Goal: Information Seeking & Learning: Learn about a topic

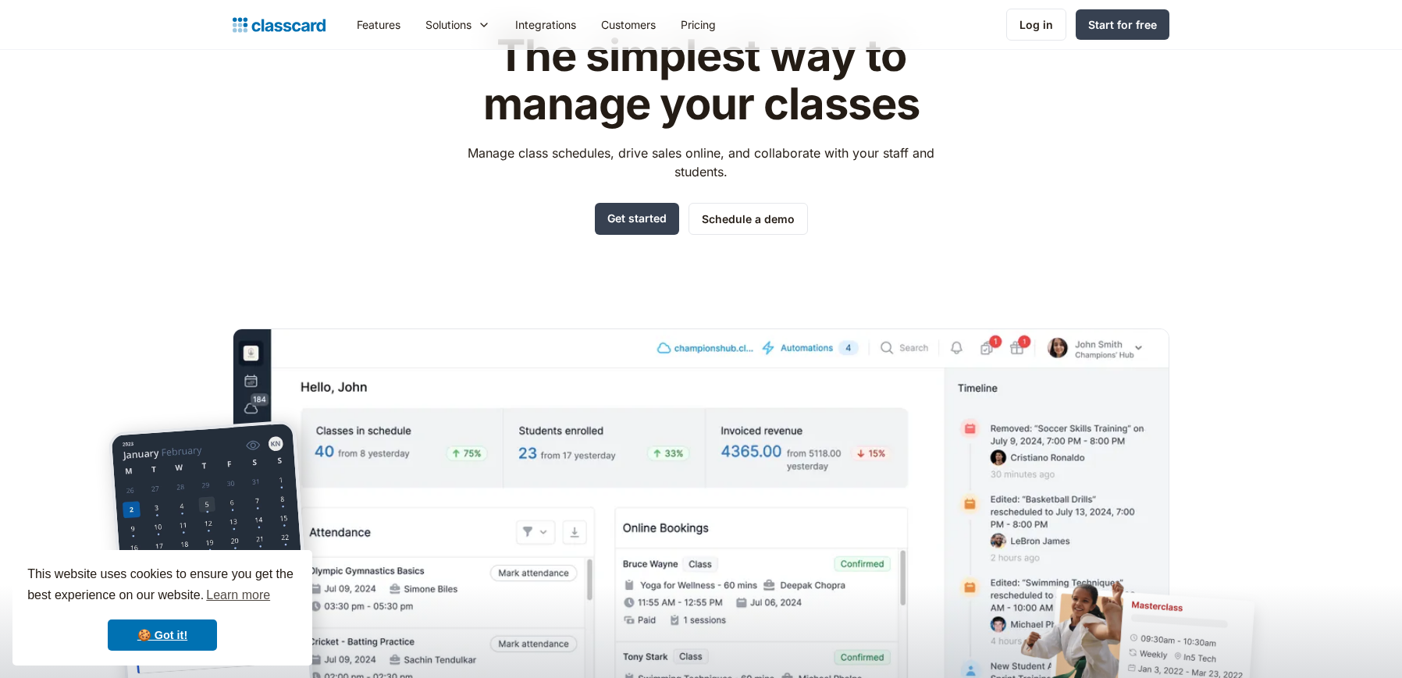
scroll to position [222, 0]
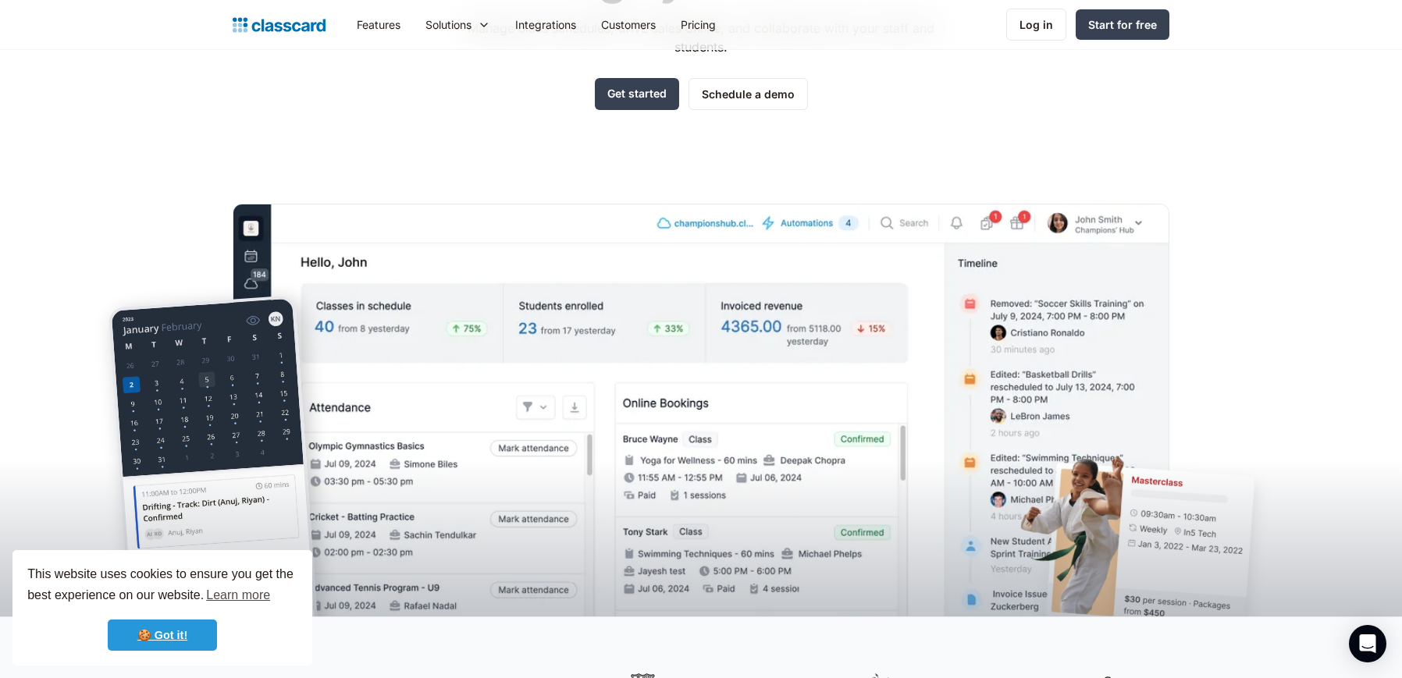
click at [183, 640] on link "🍪 Got it!" at bounding box center [162, 635] width 109 height 31
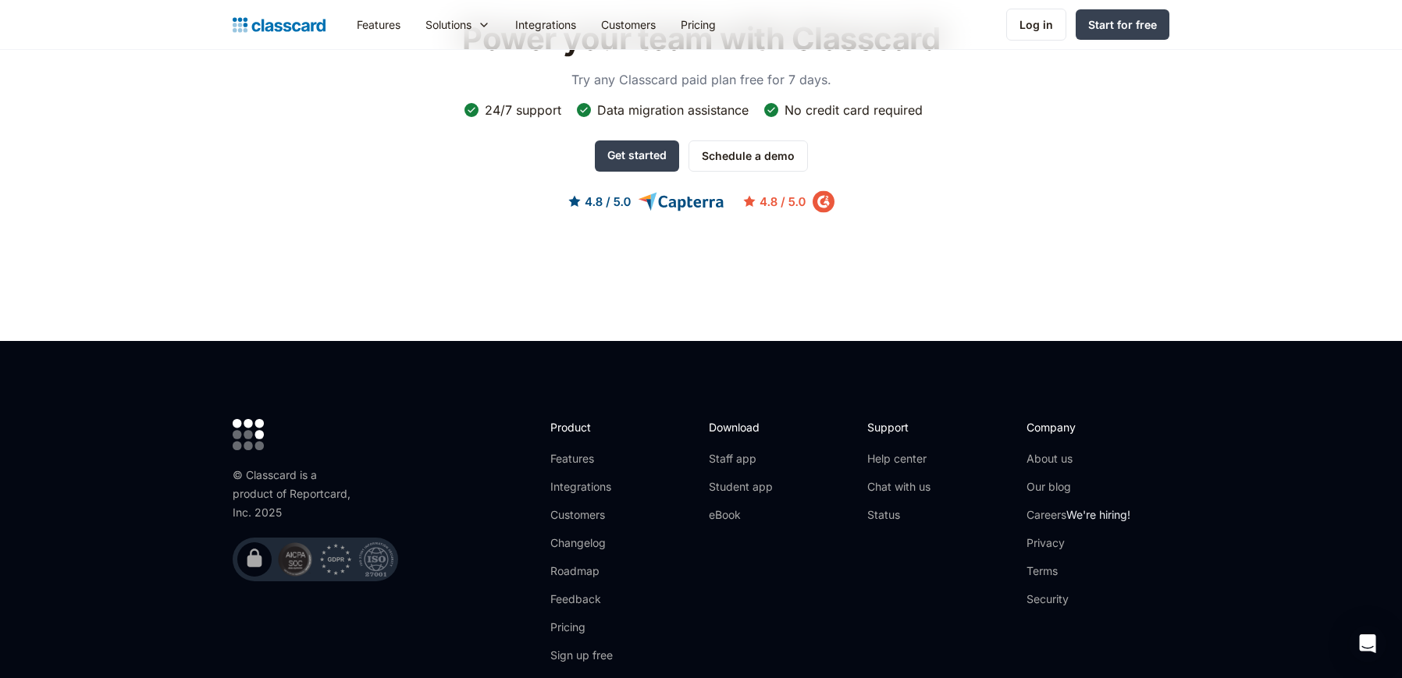
scroll to position [4849, 0]
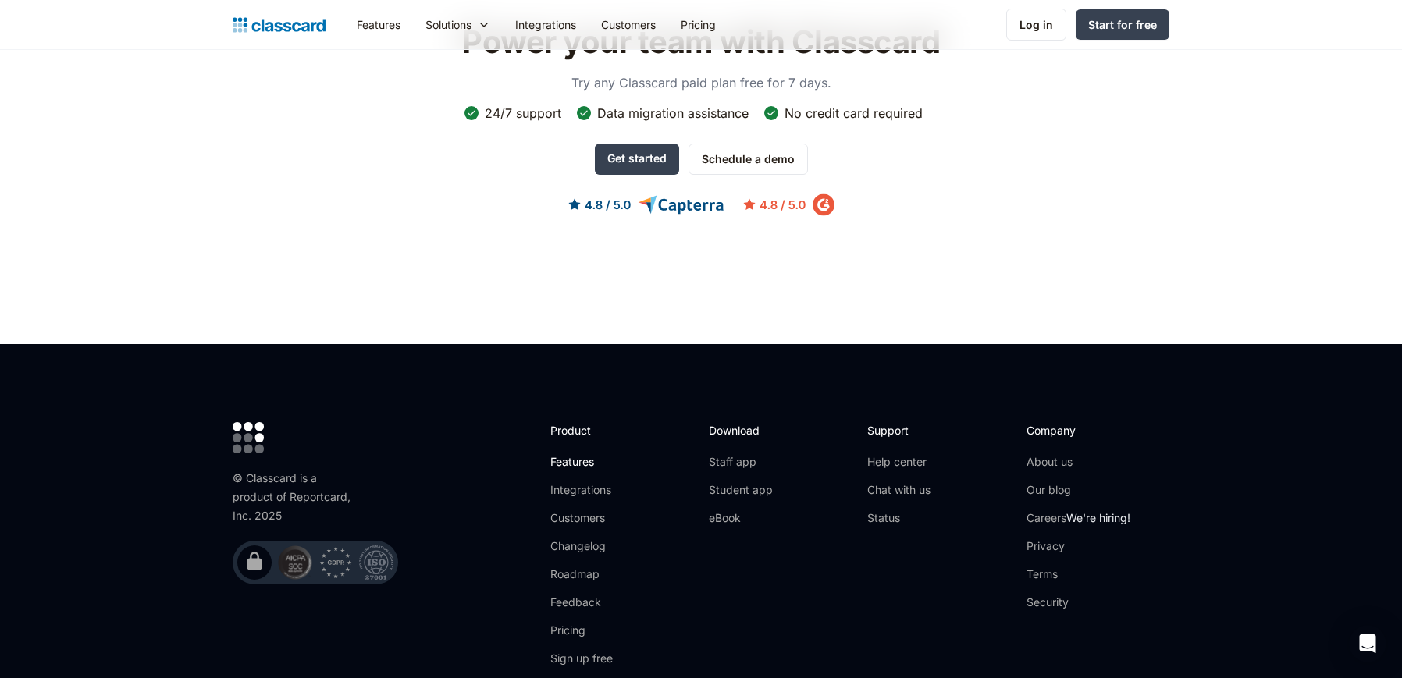
click at [565, 454] on link "Features" at bounding box center [592, 462] width 84 height 16
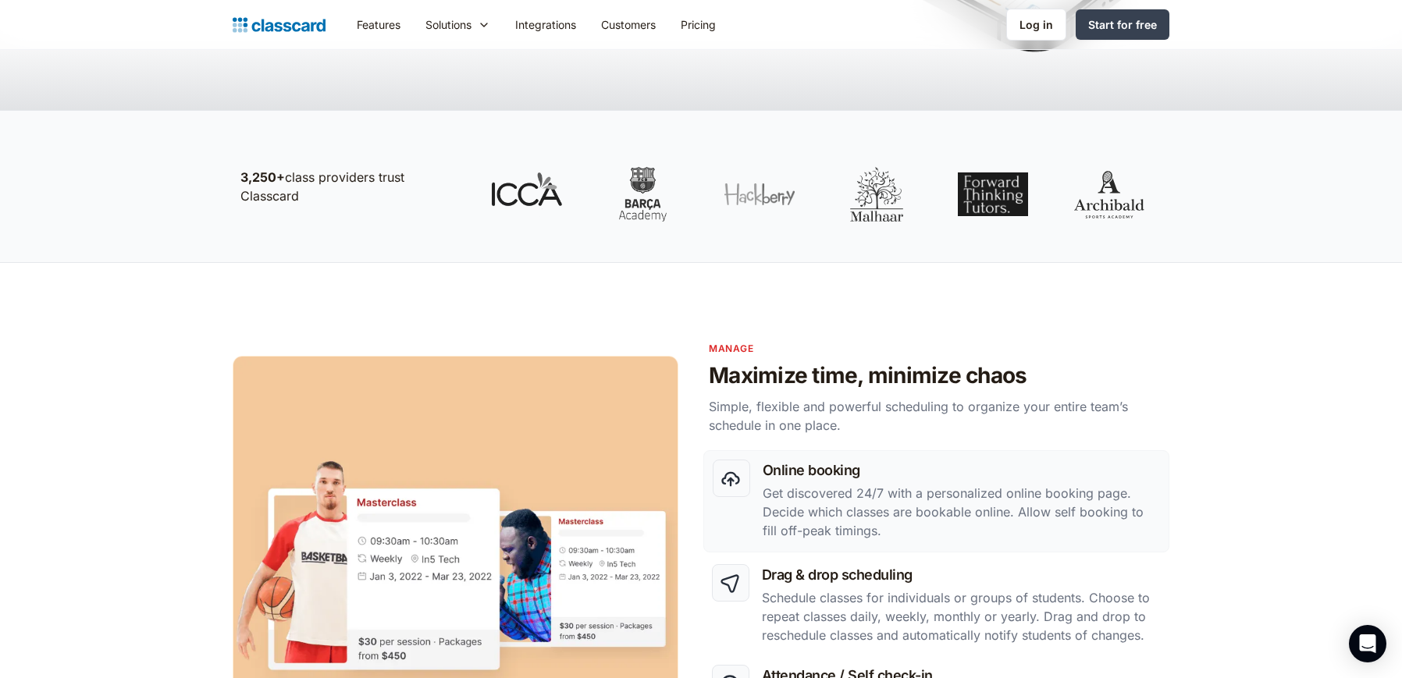
scroll to position [710, 0]
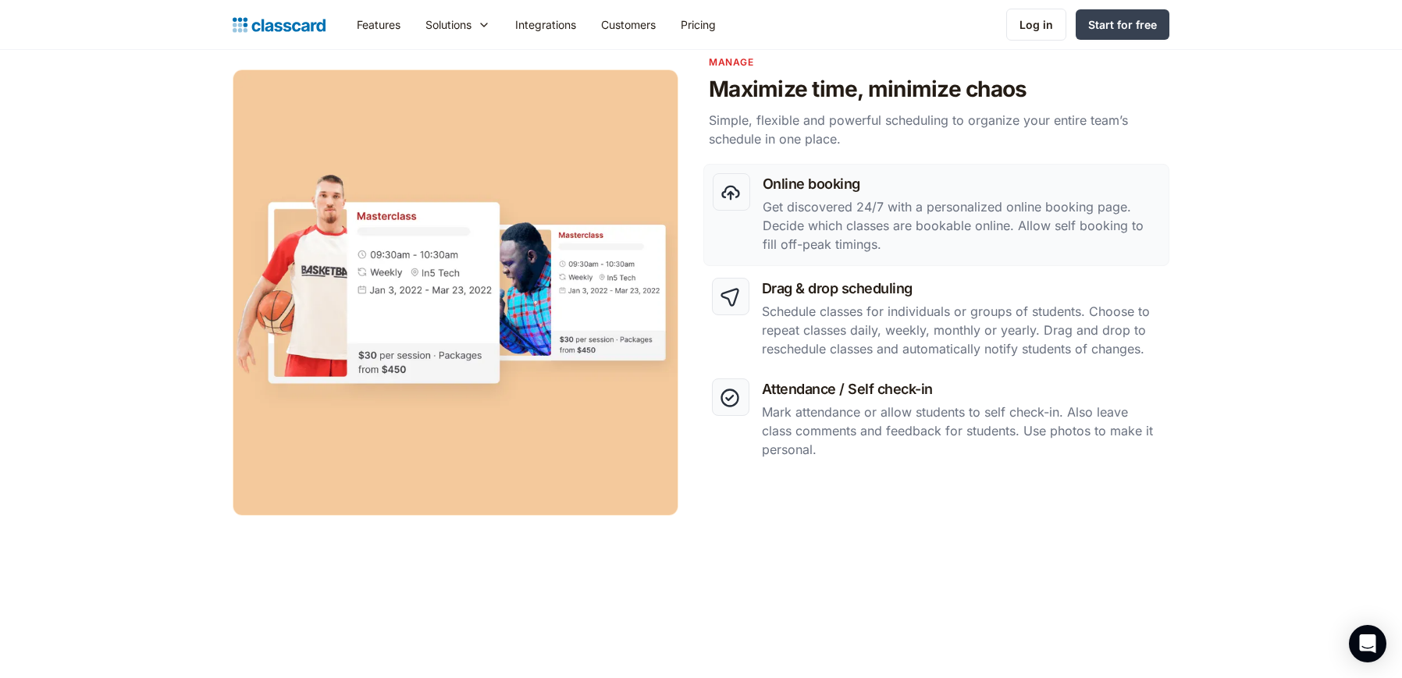
click at [803, 203] on p "Get discovered 24/7 with a personalized online booking page. Decide which class…" at bounding box center [960, 225] width 397 height 56
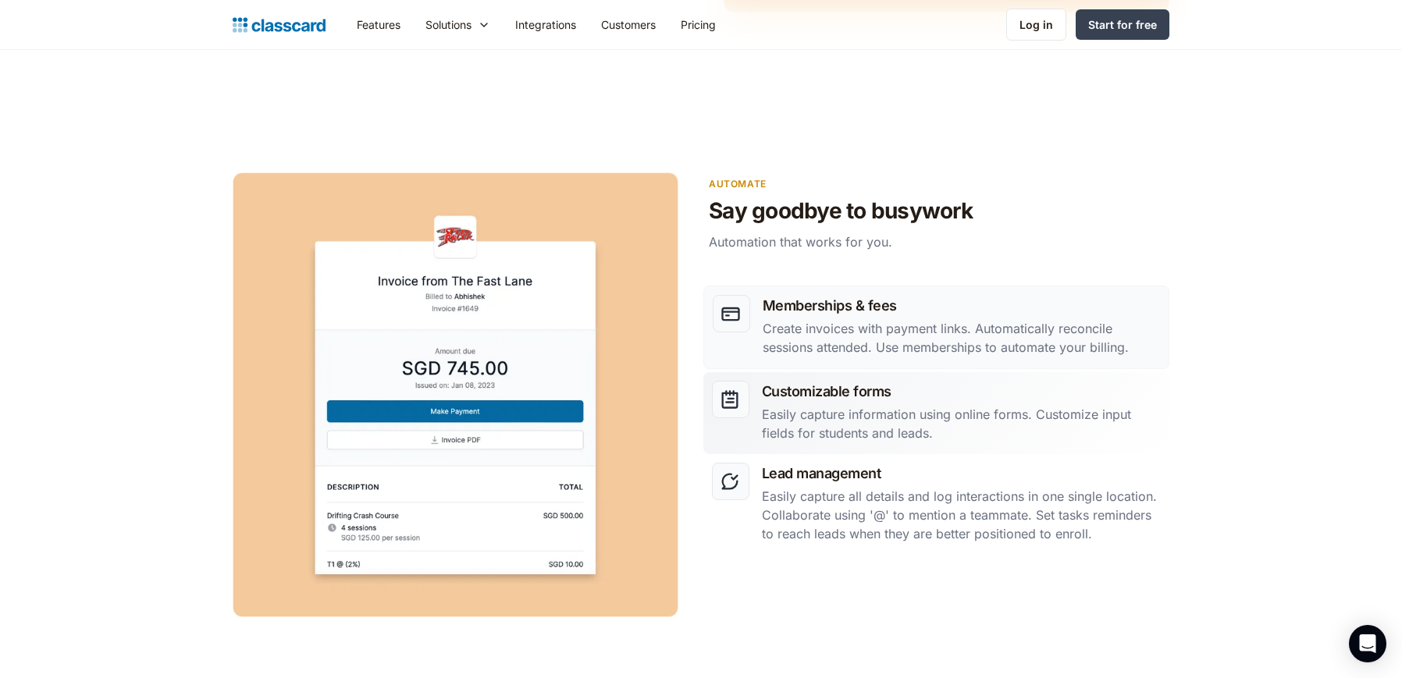
scroll to position [1903, 0]
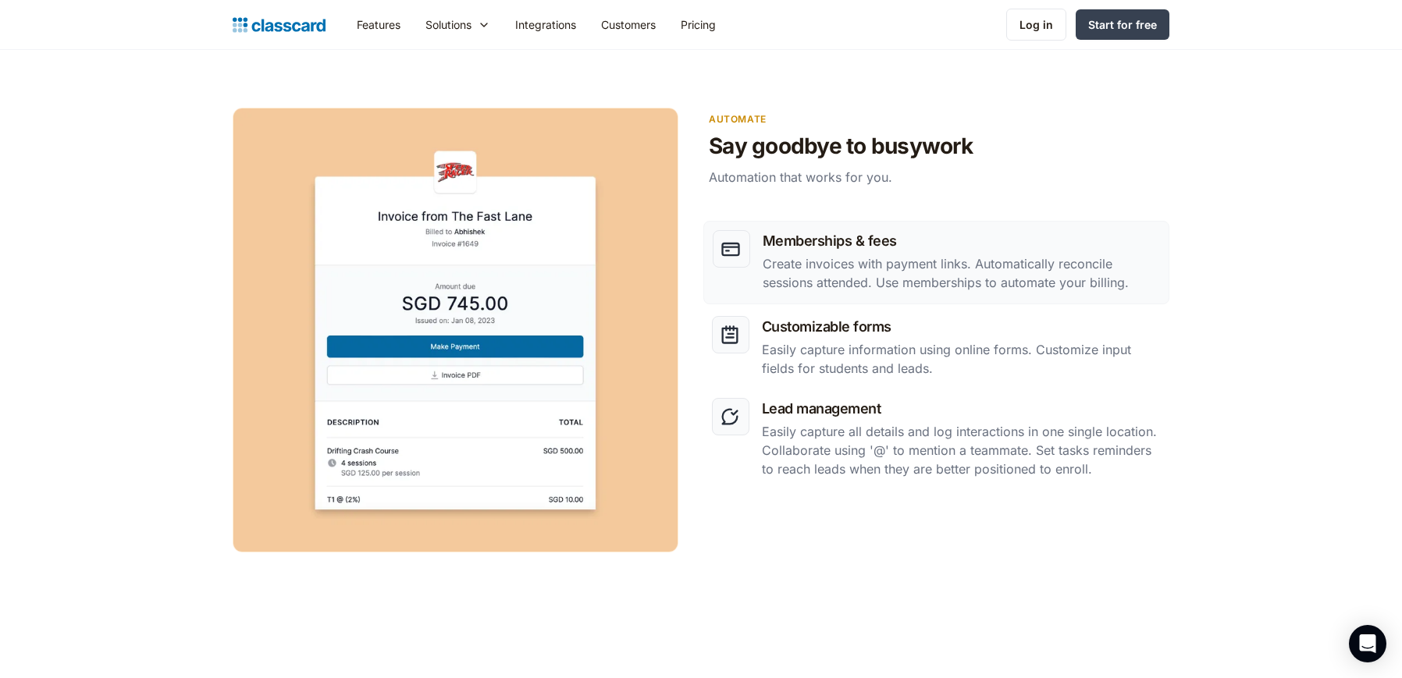
click at [801, 288] on p "Create invoices with payment links. Automatically reconcile sessions attended. …" at bounding box center [960, 272] width 397 height 37
click at [804, 322] on h3 "Customizable forms" at bounding box center [961, 326] width 399 height 21
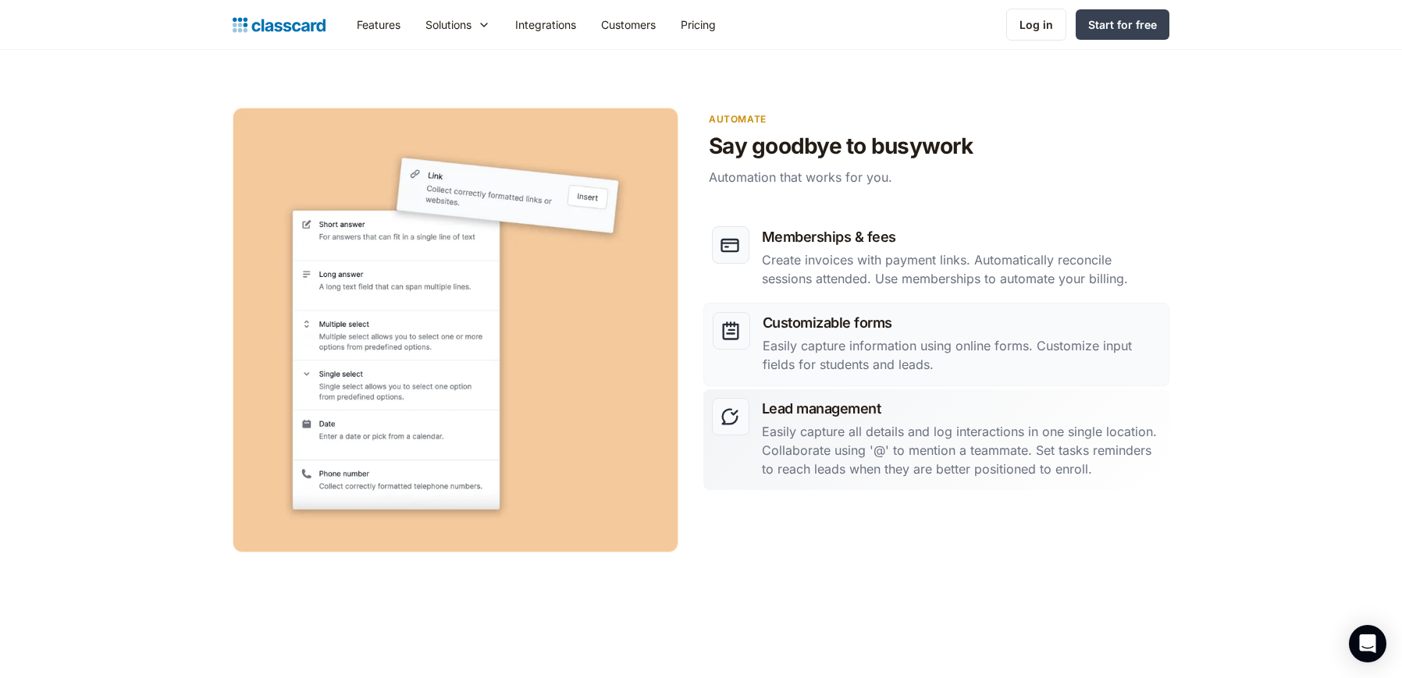
click at [823, 425] on p "Easily capture all details and log interactions in one single location. Collabo…" at bounding box center [961, 450] width 399 height 56
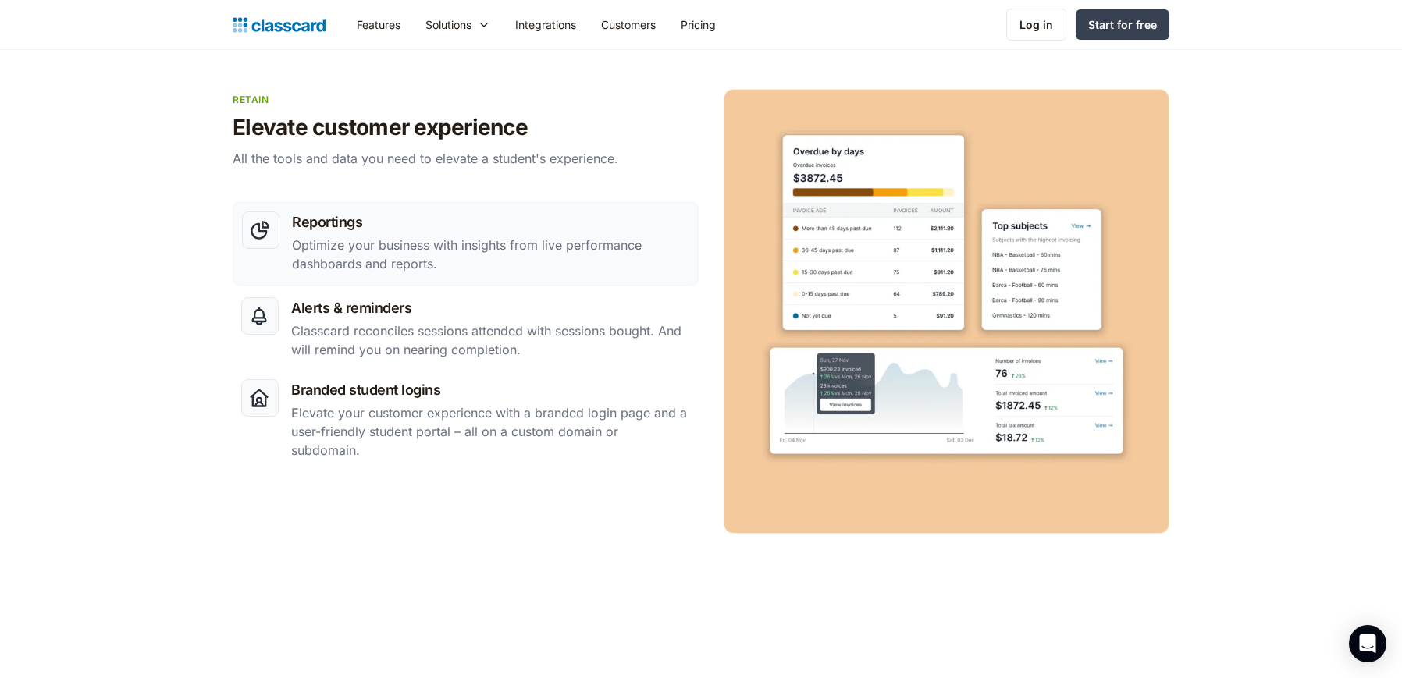
scroll to position [2184, 0]
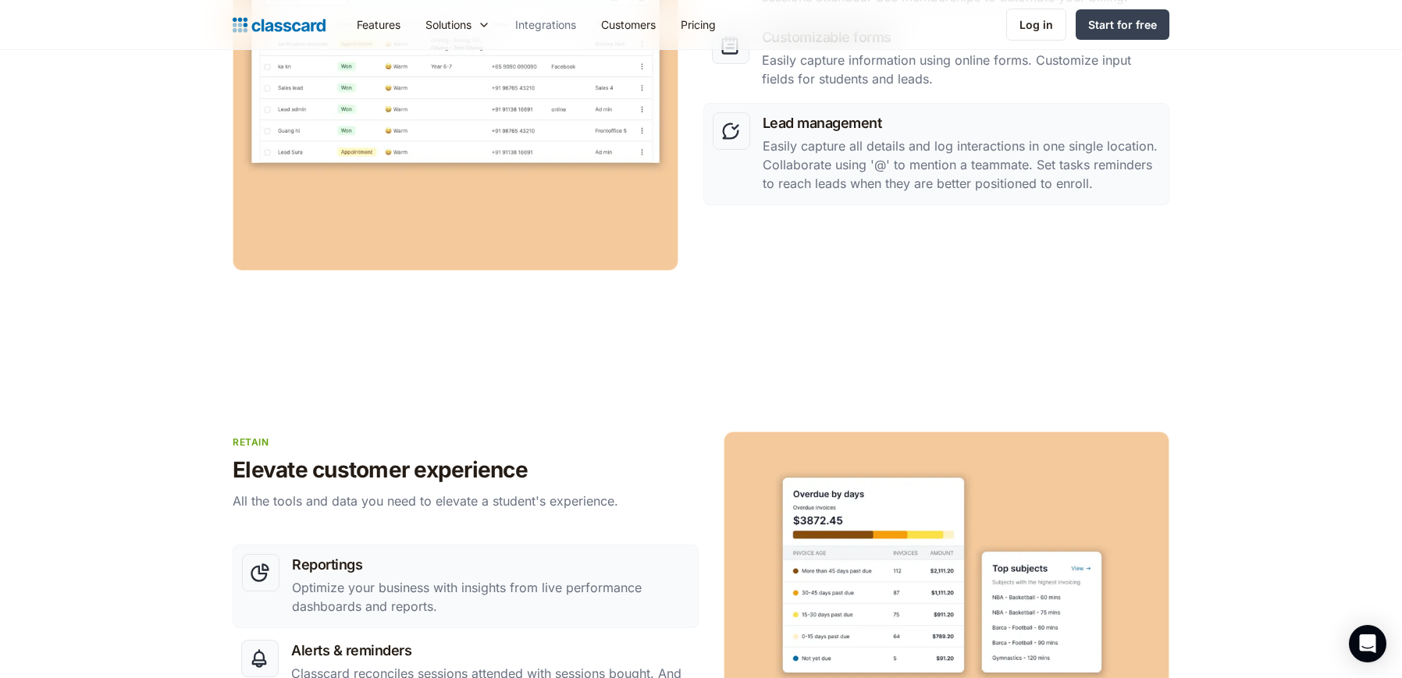
click at [554, 26] on link "Integrations" at bounding box center [546, 24] width 86 height 35
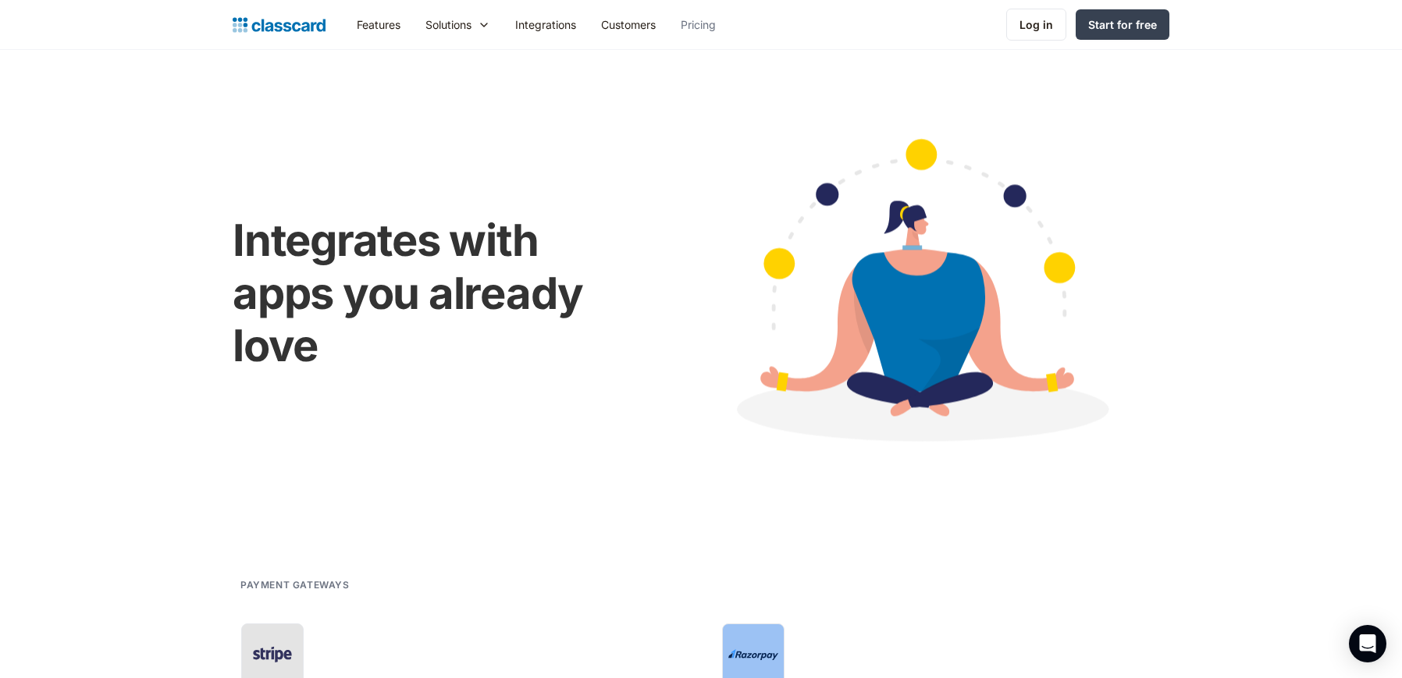
click at [703, 30] on link "Pricing" at bounding box center [698, 24] width 60 height 35
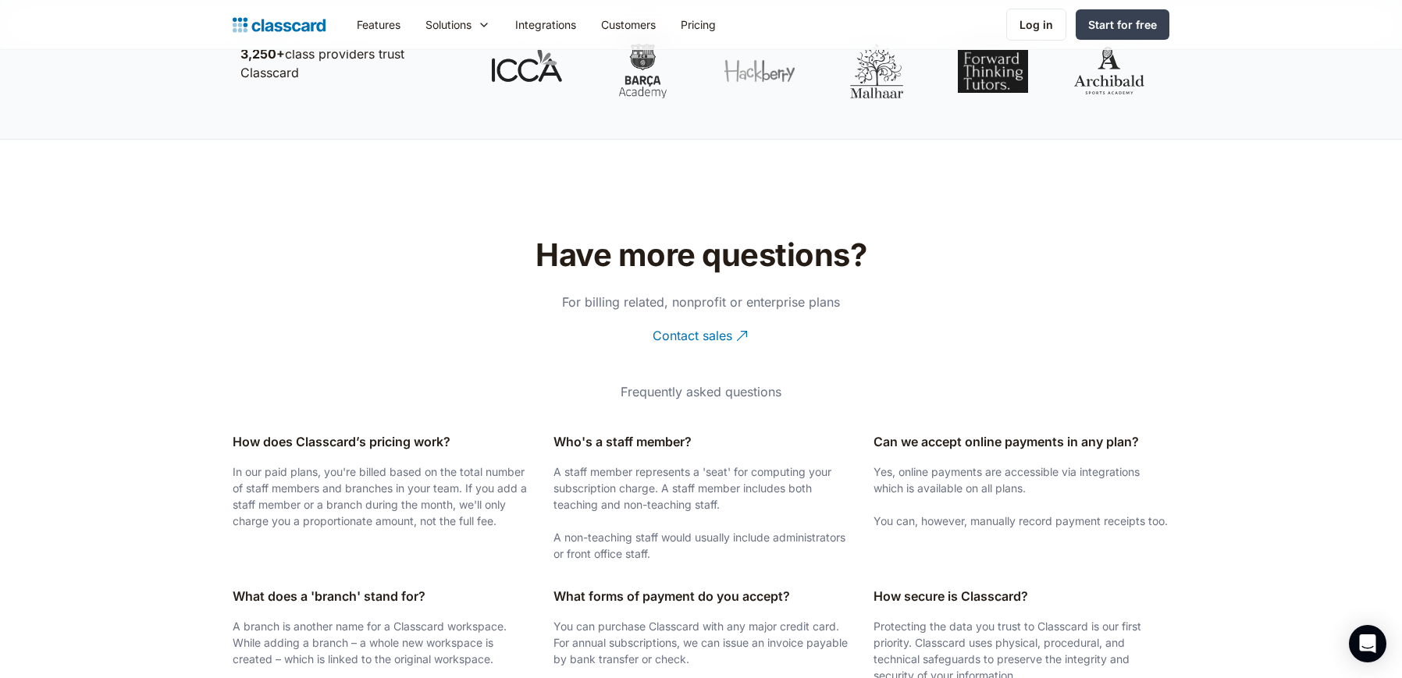
scroll to position [2582, 0]
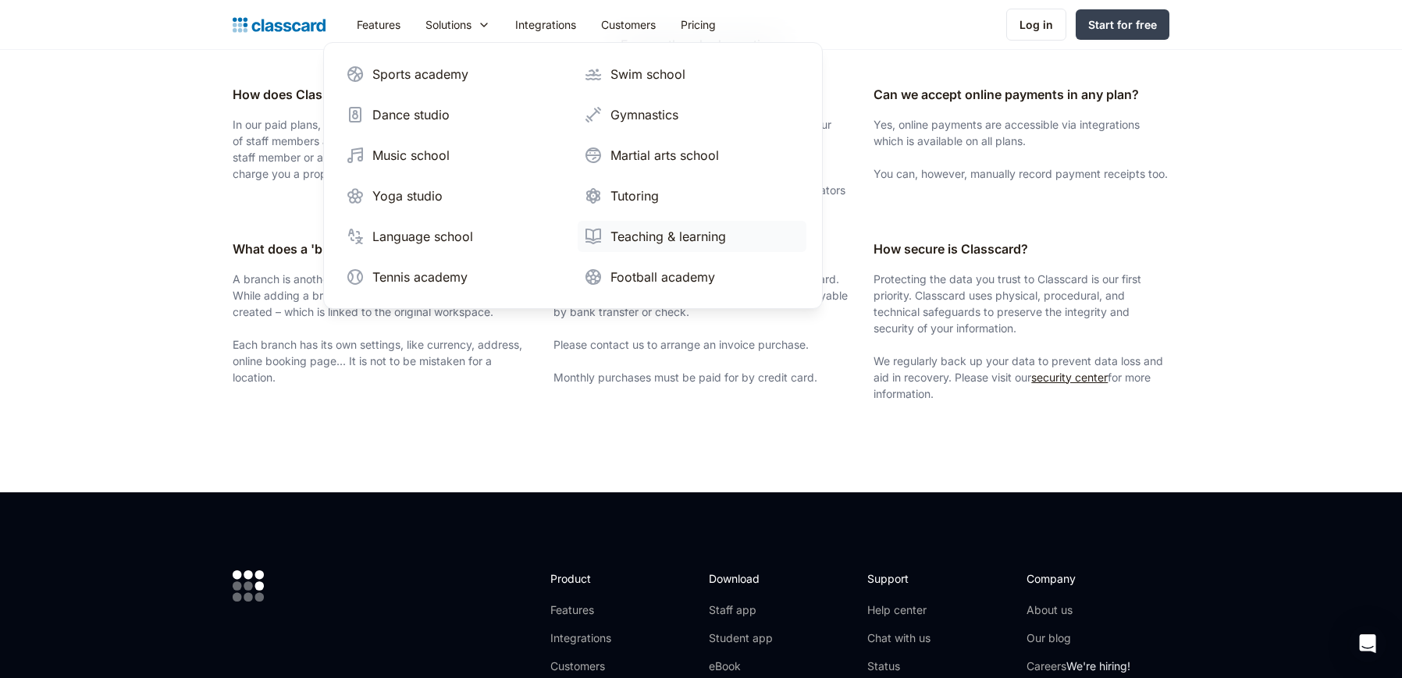
click at [652, 243] on div "Teaching & learning" at bounding box center [668, 236] width 116 height 19
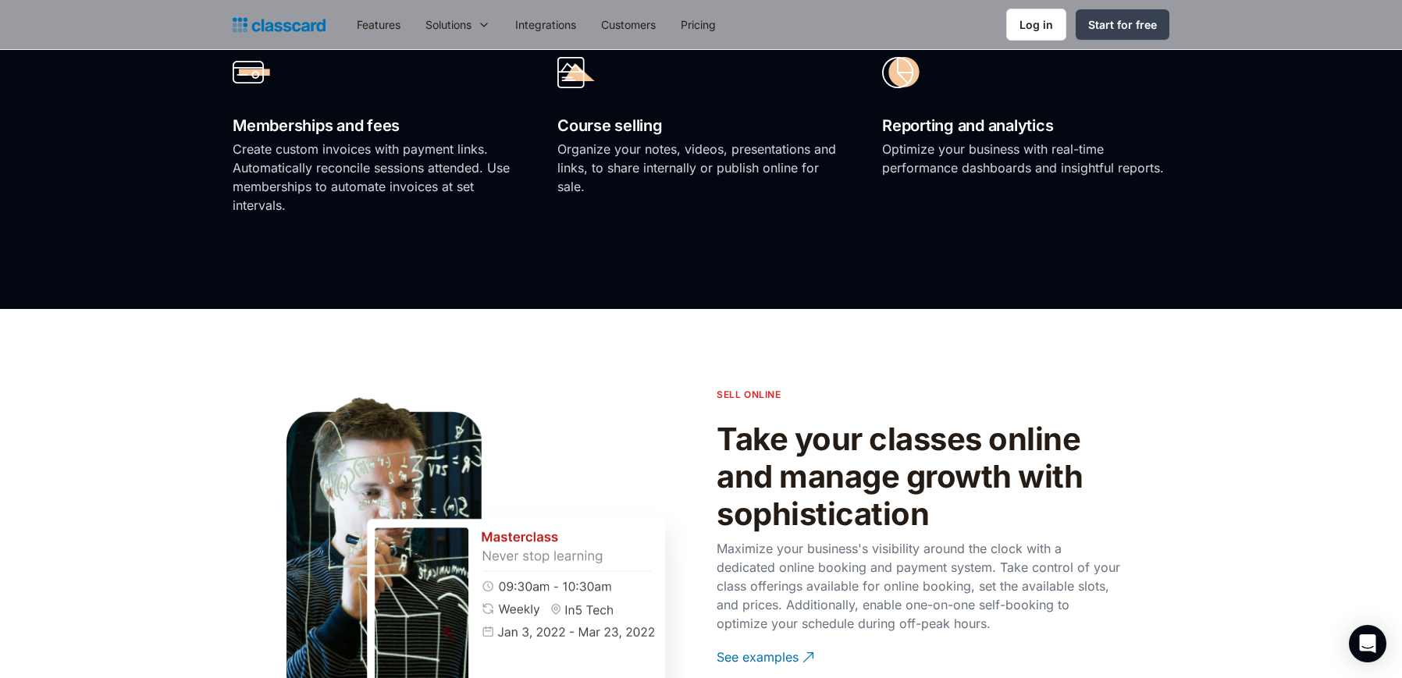
scroll to position [1438, 0]
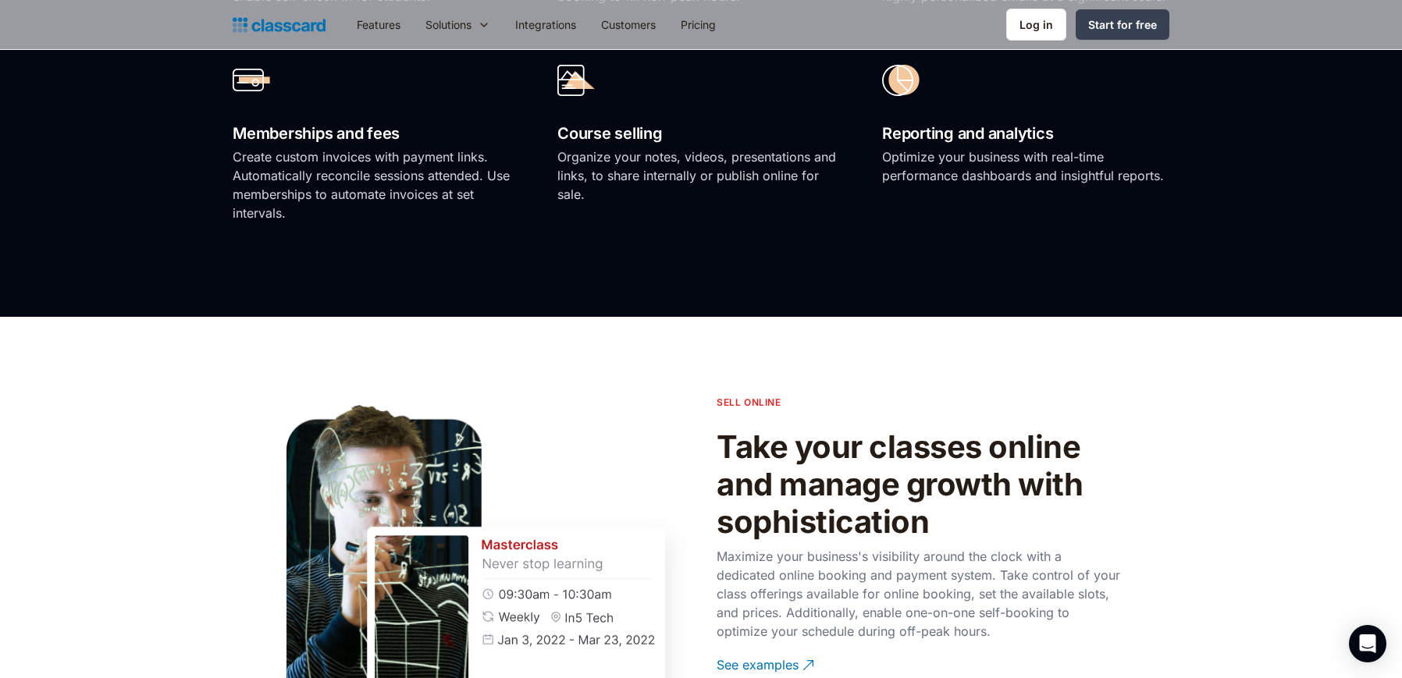
click at [1146, 53] on div at bounding box center [1025, 80] width 287 height 55
click at [1139, 27] on div "Start for free" at bounding box center [1122, 24] width 69 height 16
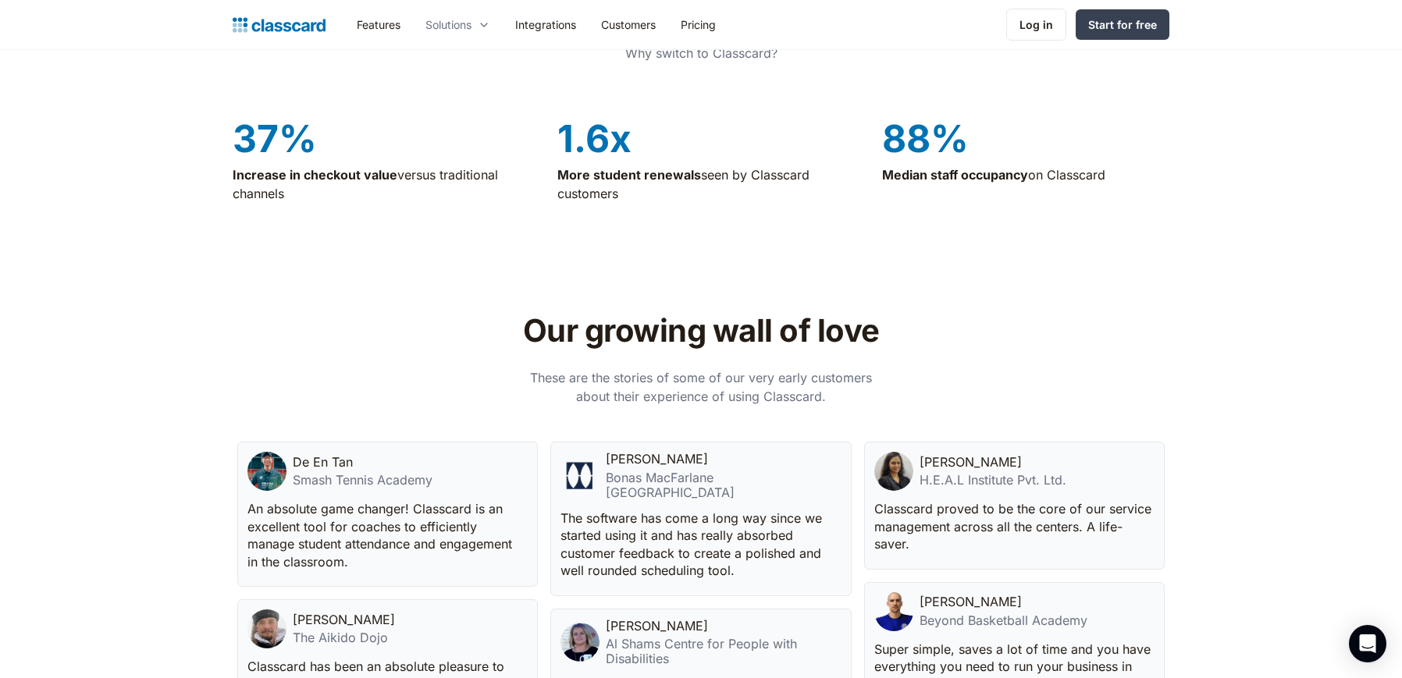
scroll to position [3586, 0]
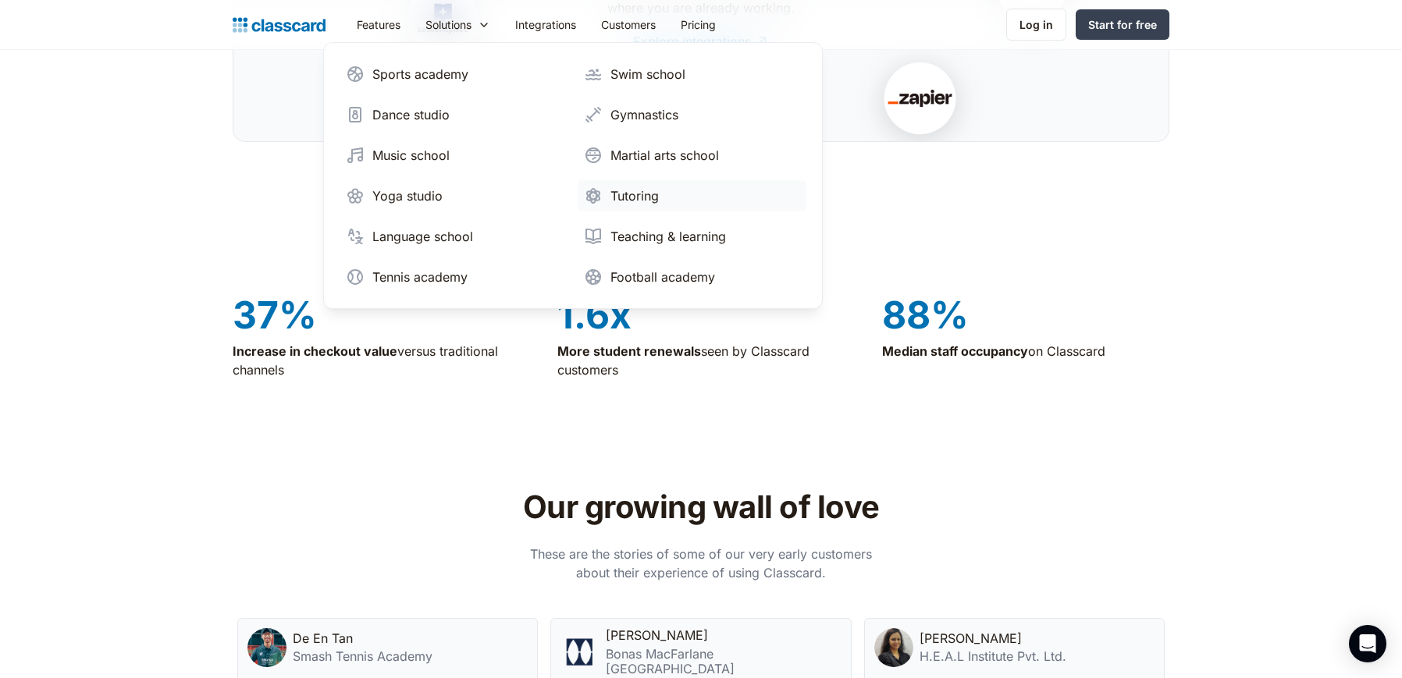
click at [638, 203] on div "Tutoring" at bounding box center [634, 196] width 48 height 19
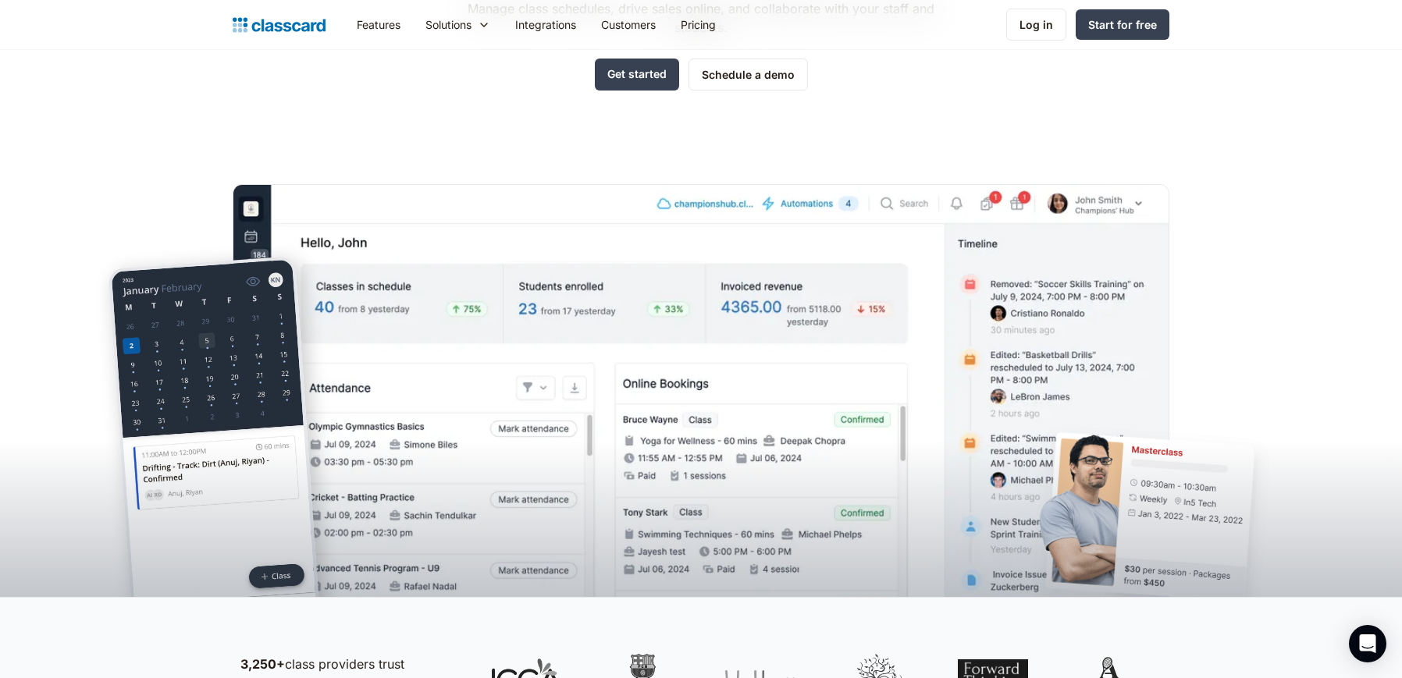
scroll to position [428, 0]
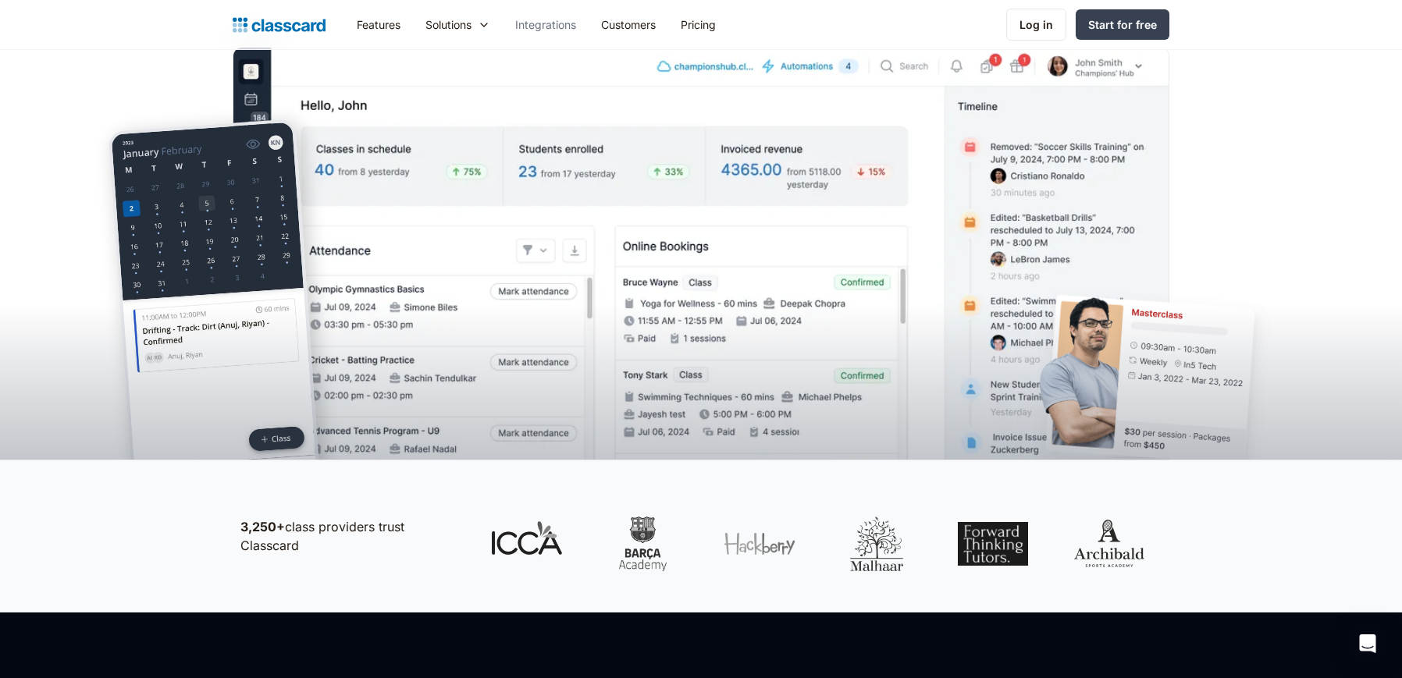
click at [560, 29] on link "Integrations" at bounding box center [546, 24] width 86 height 35
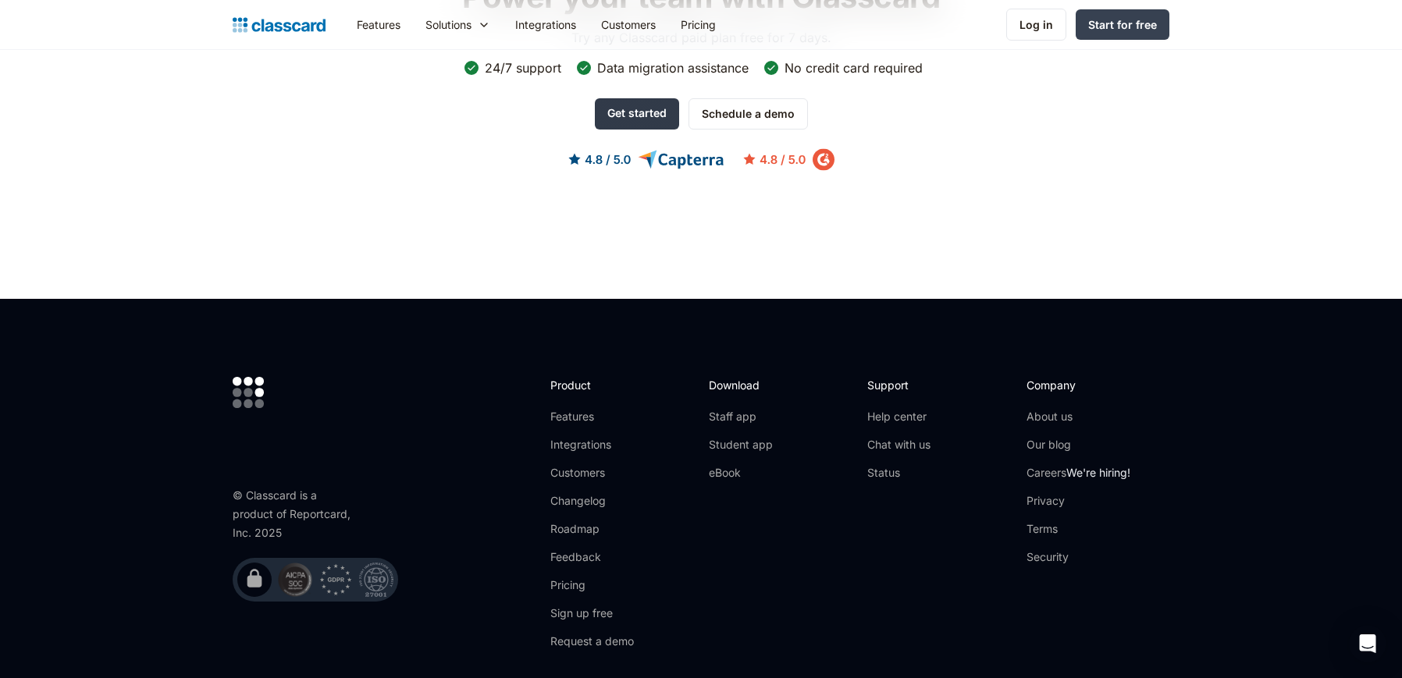
scroll to position [3481, 0]
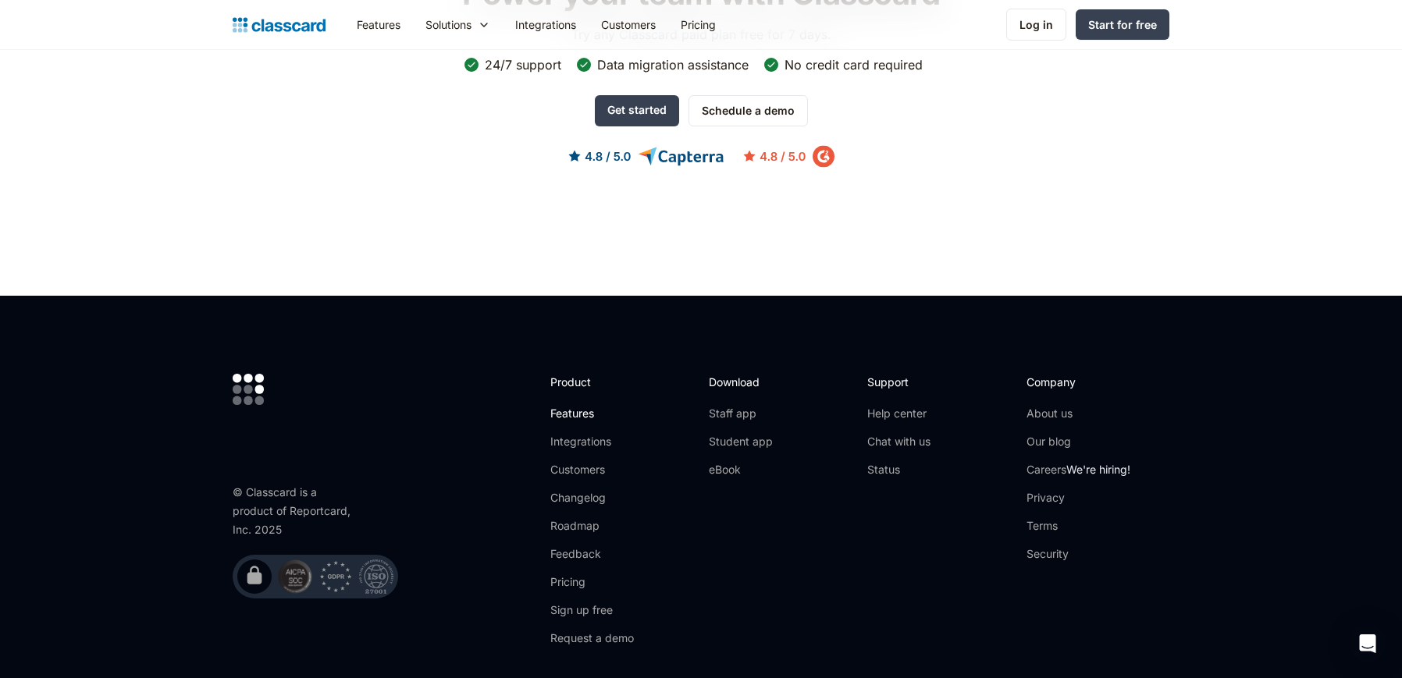
click at [589, 417] on link "Features" at bounding box center [592, 414] width 84 height 16
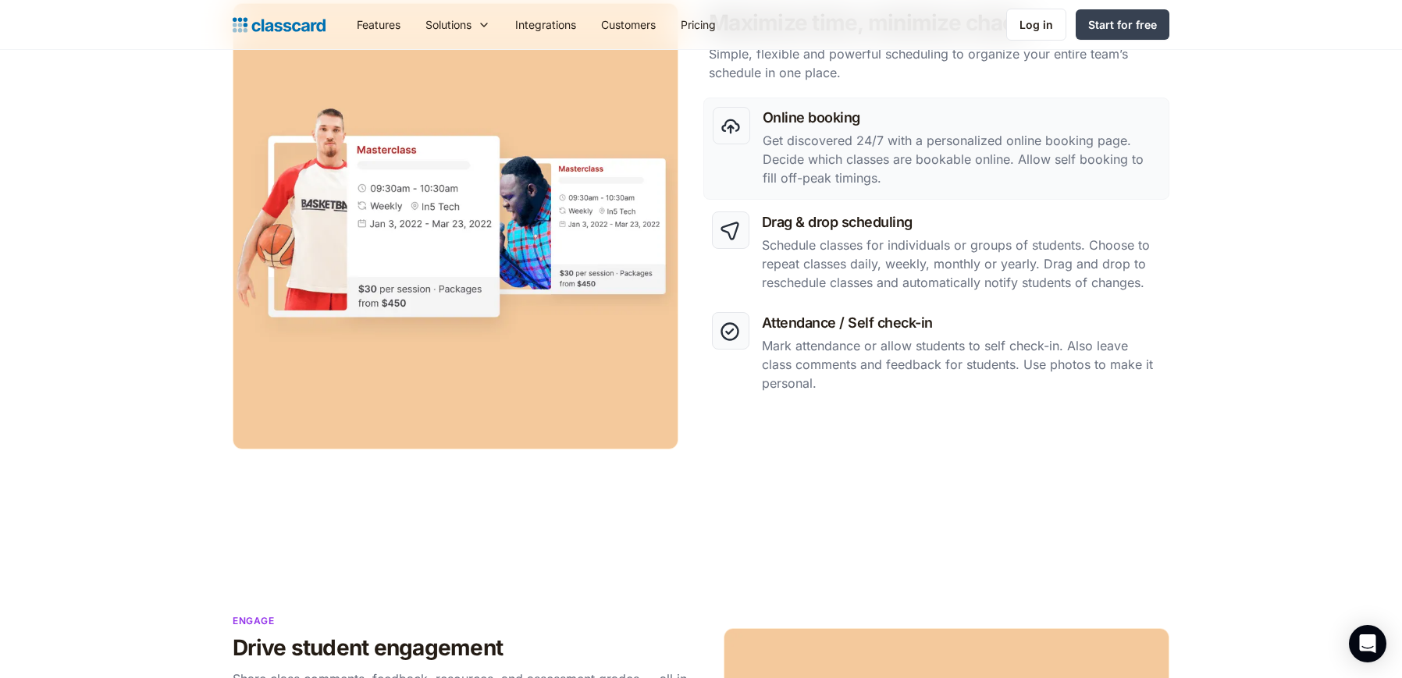
scroll to position [1207, 0]
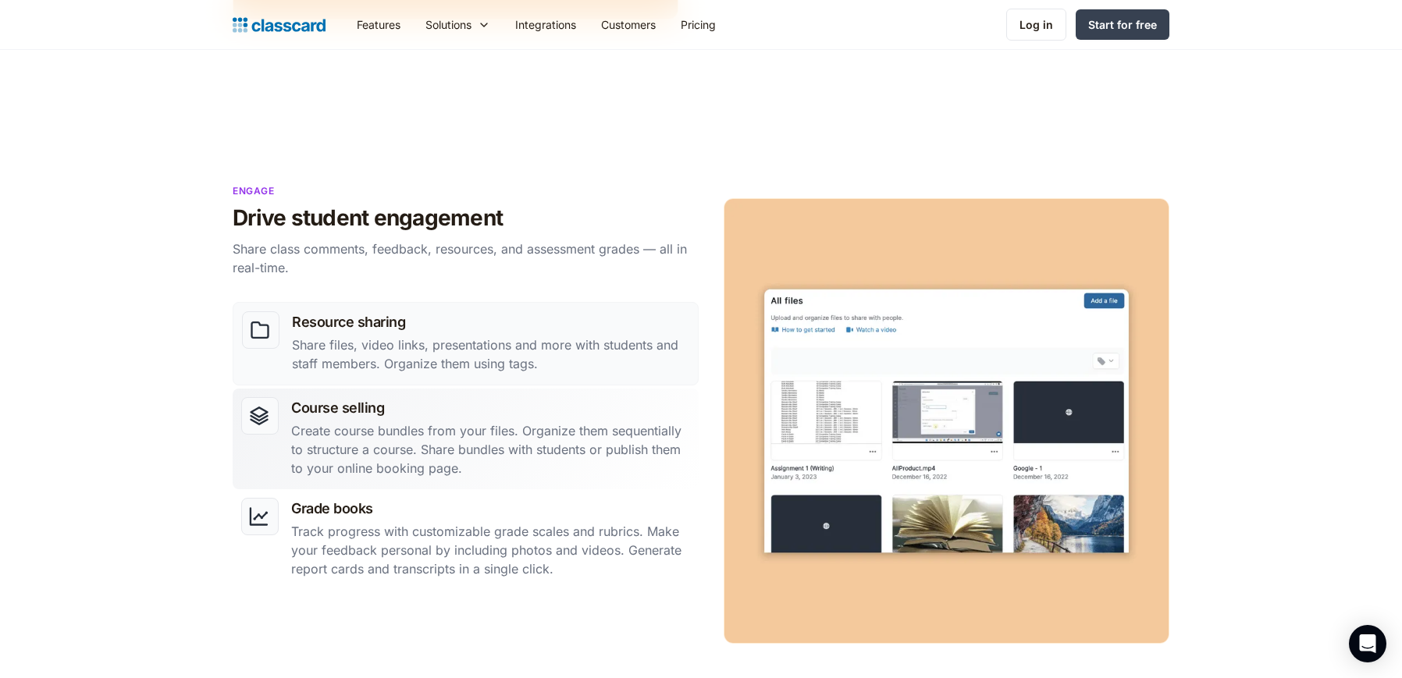
click at [538, 414] on h3 "Course selling" at bounding box center [490, 407] width 399 height 21
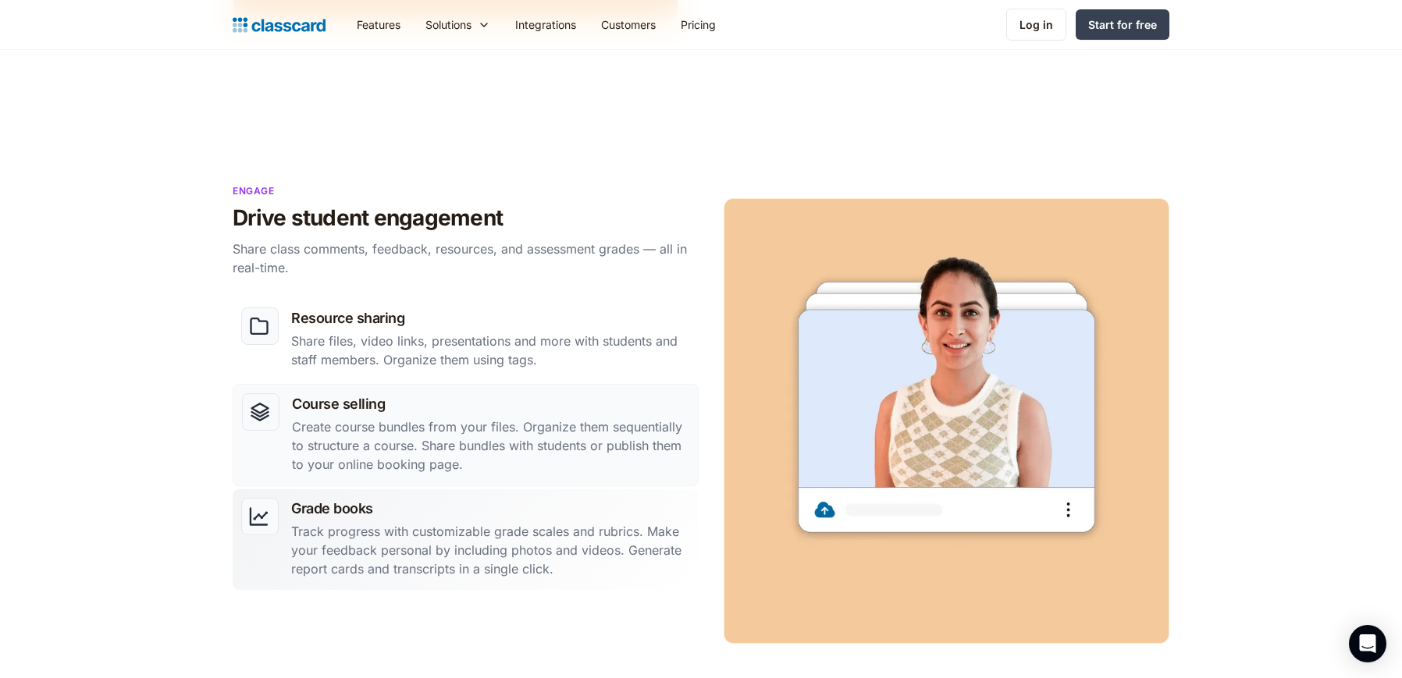
click at [539, 497] on link "Grade books Track progress with customizable grade scales and rubrics. Make you…" at bounding box center [466, 539] width 466 height 101
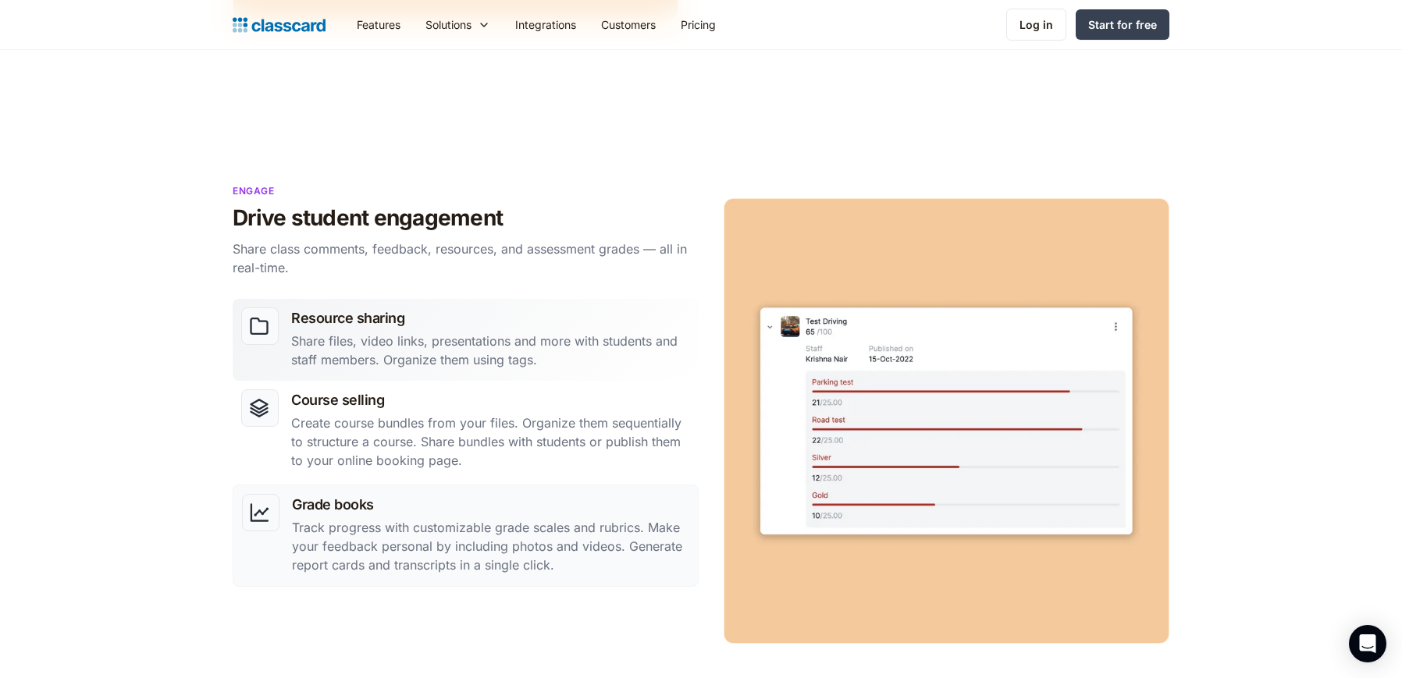
click at [523, 377] on link "Resource sharing Share files, video links, presentations and more with students…" at bounding box center [466, 340] width 466 height 82
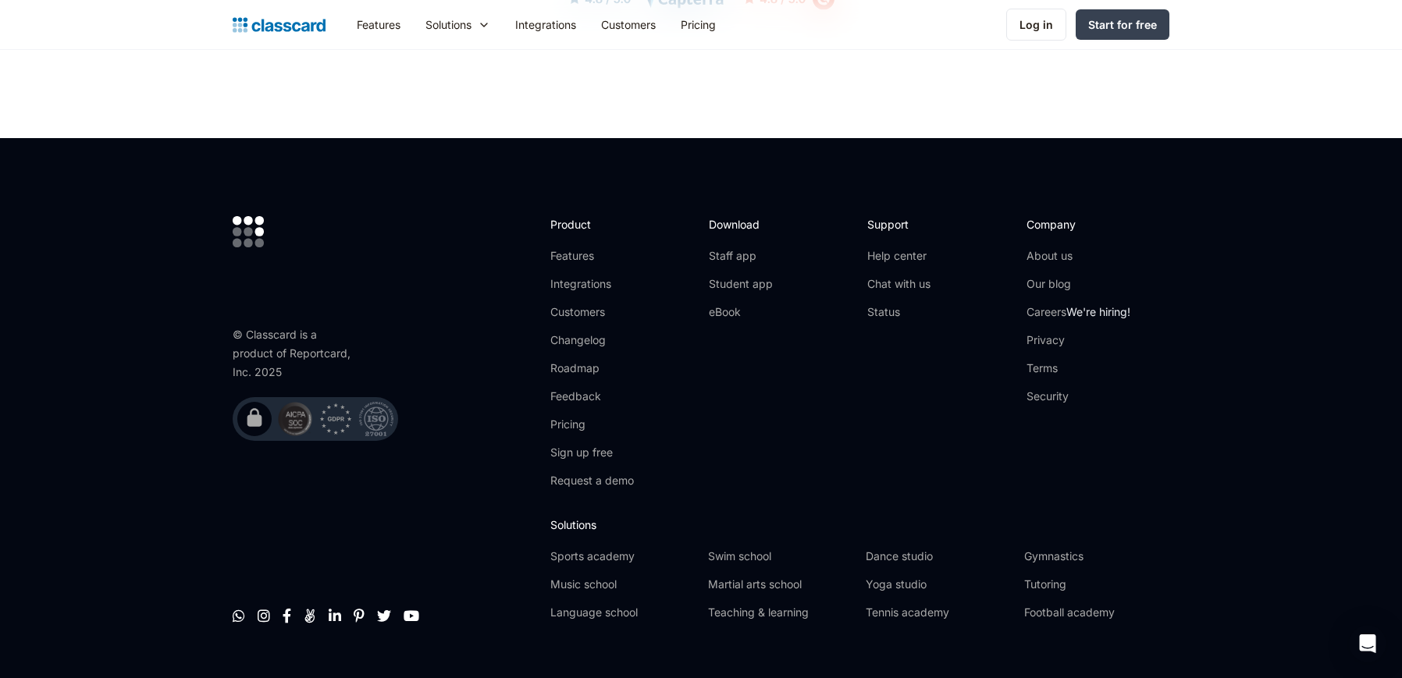
scroll to position [4666, 0]
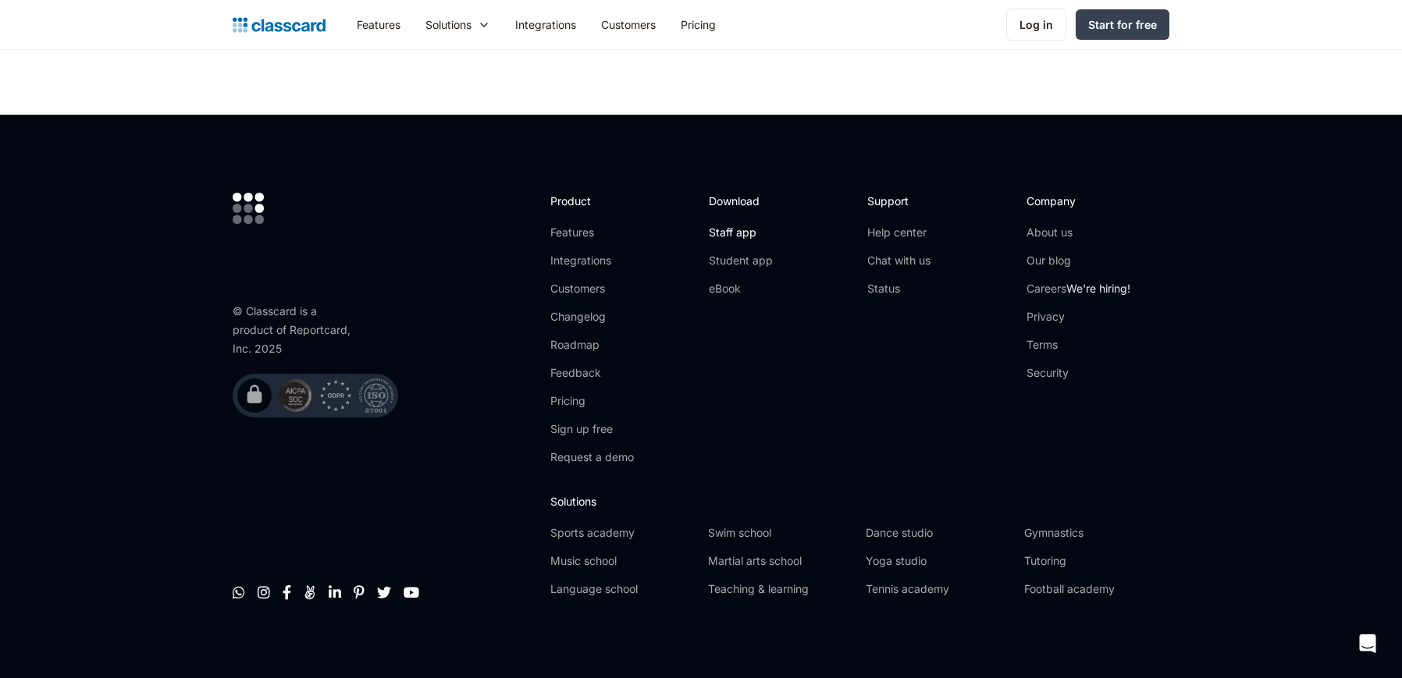
click at [727, 225] on link "Staff app" at bounding box center [741, 233] width 64 height 16
click at [750, 253] on link "Student app" at bounding box center [741, 261] width 64 height 16
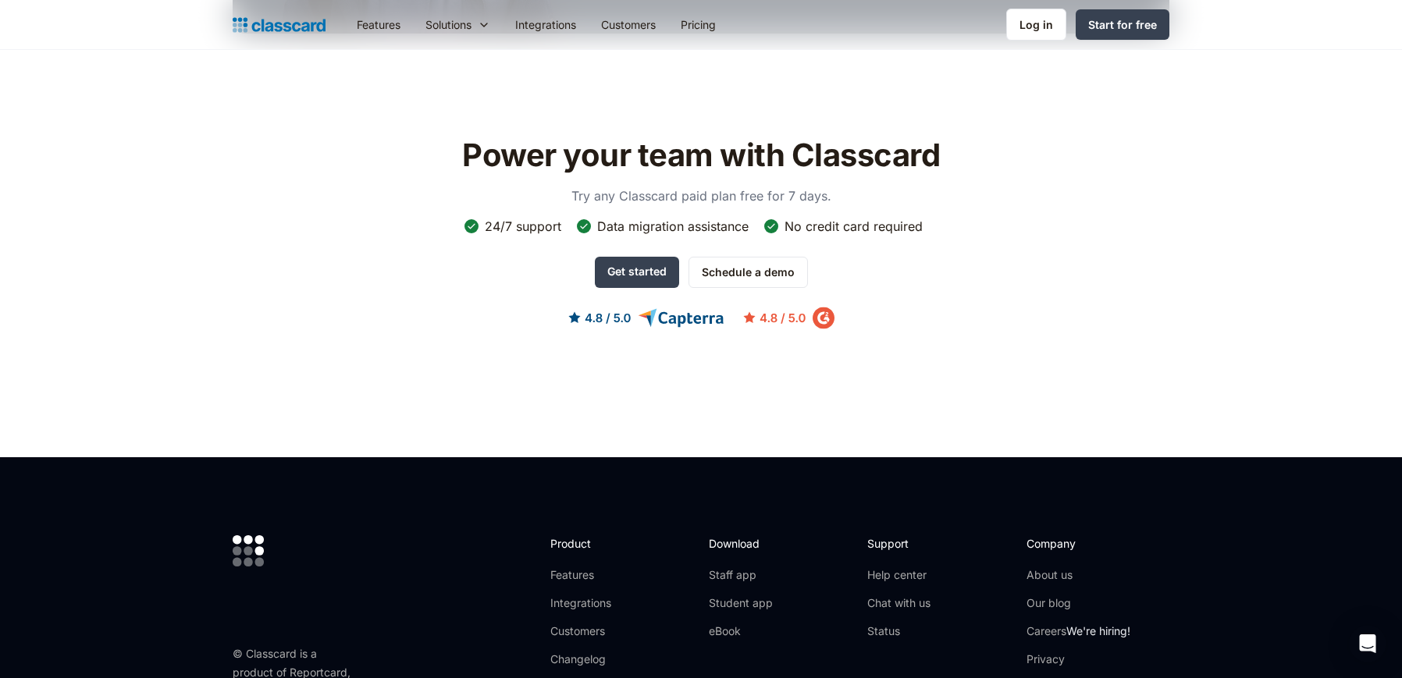
scroll to position [851, 0]
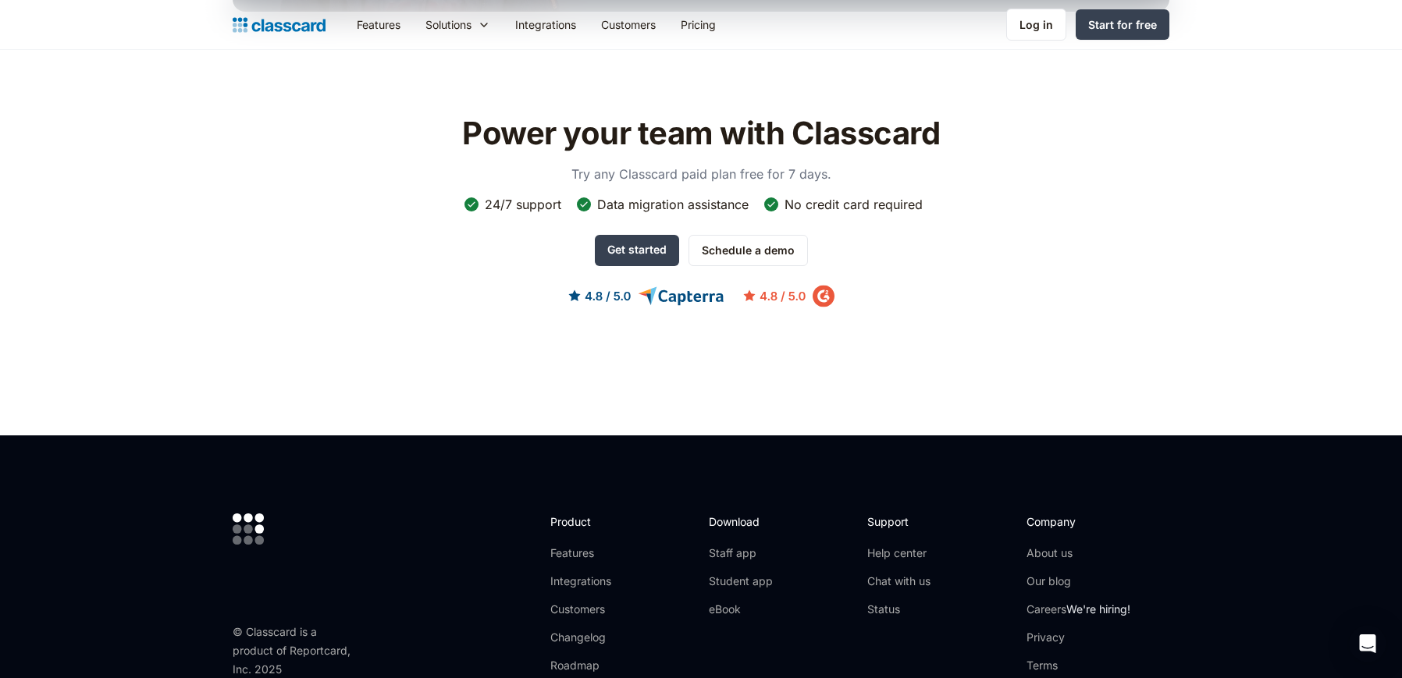
click at [681, 298] on img at bounding box center [701, 296] width 266 height 23
click at [577, 298] on img at bounding box center [701, 296] width 266 height 23
